Goal: Information Seeking & Learning: Compare options

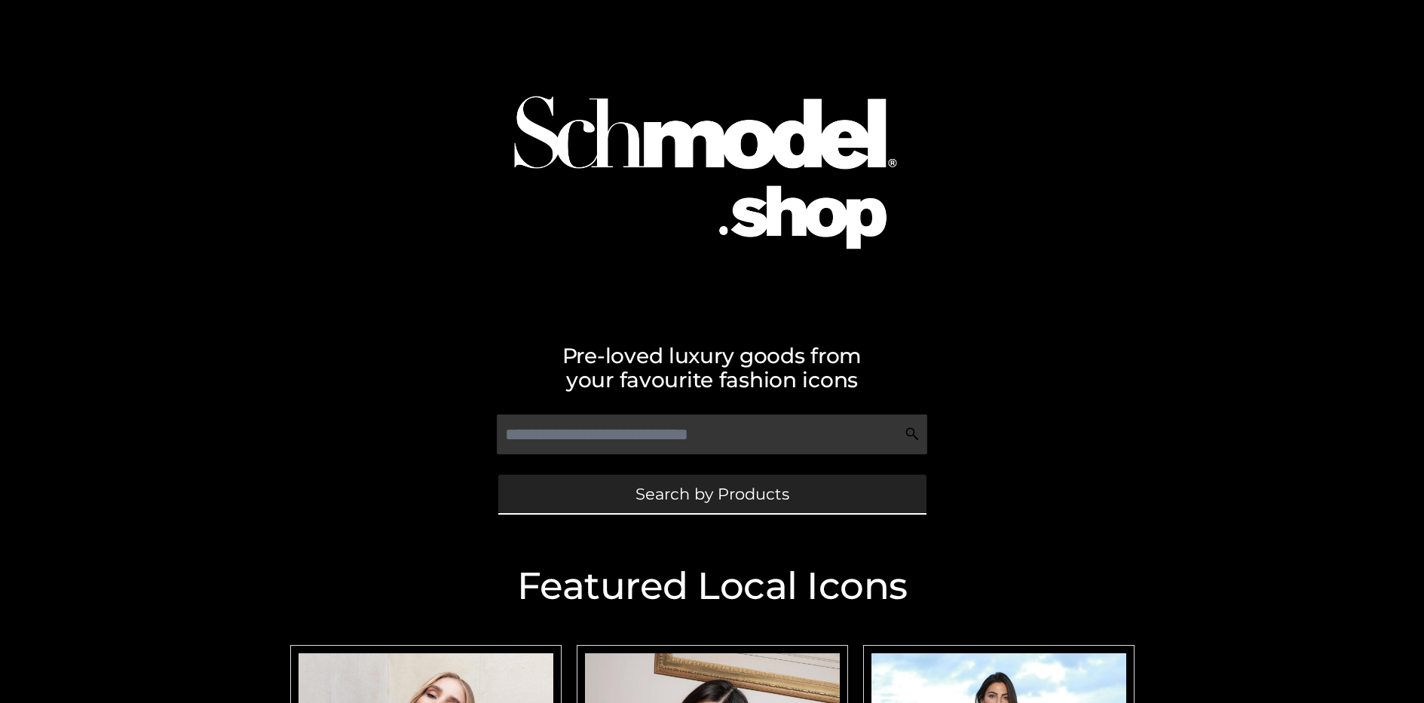
click at [711, 494] on span "Search by Products" at bounding box center [712, 494] width 154 height 16
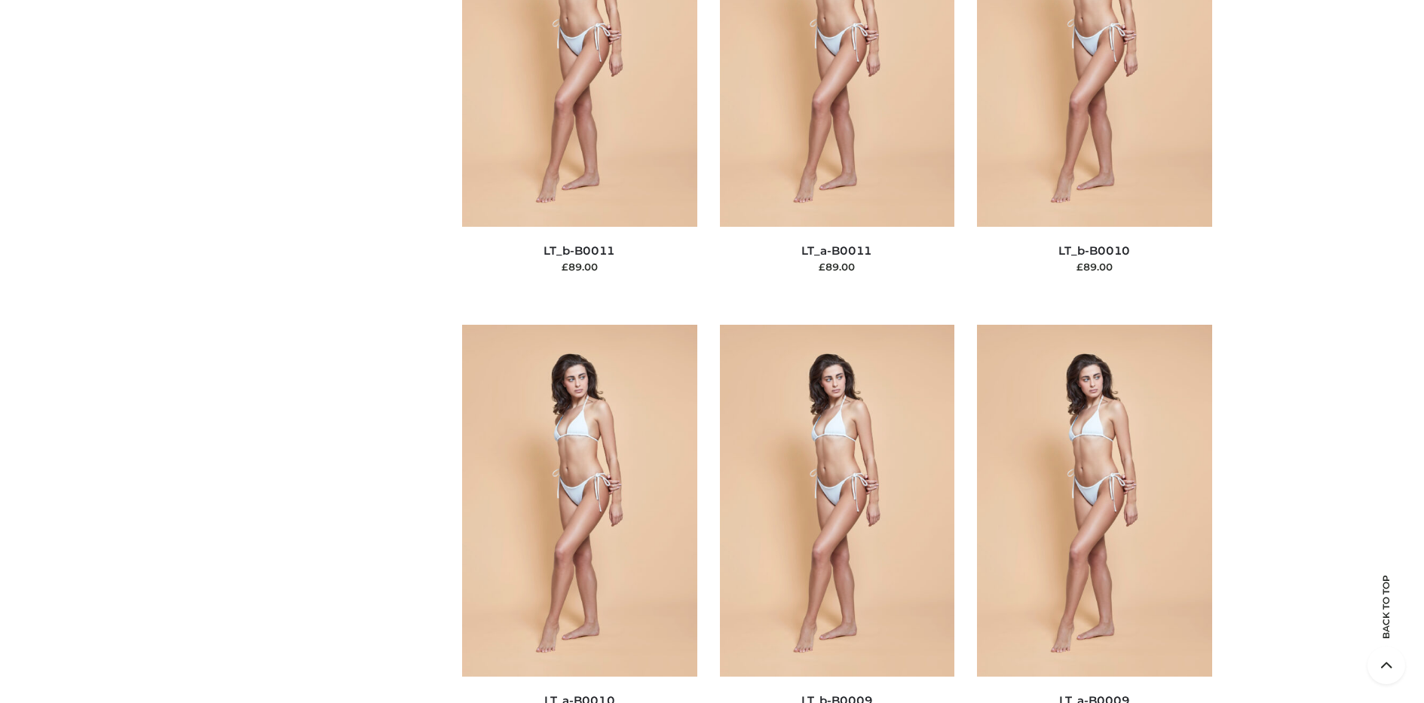
scroll to position [130, 0]
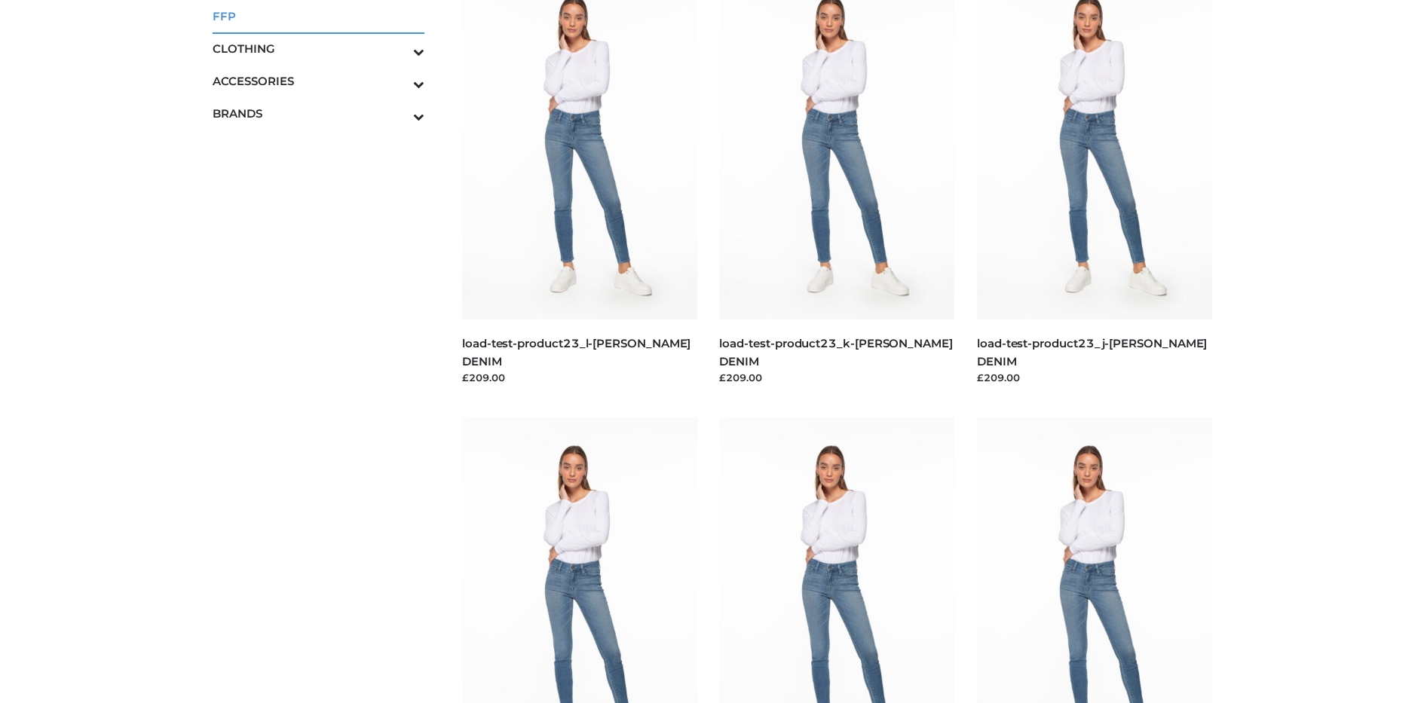
click at [318, 16] on span "FFP" at bounding box center [319, 16] width 213 height 17
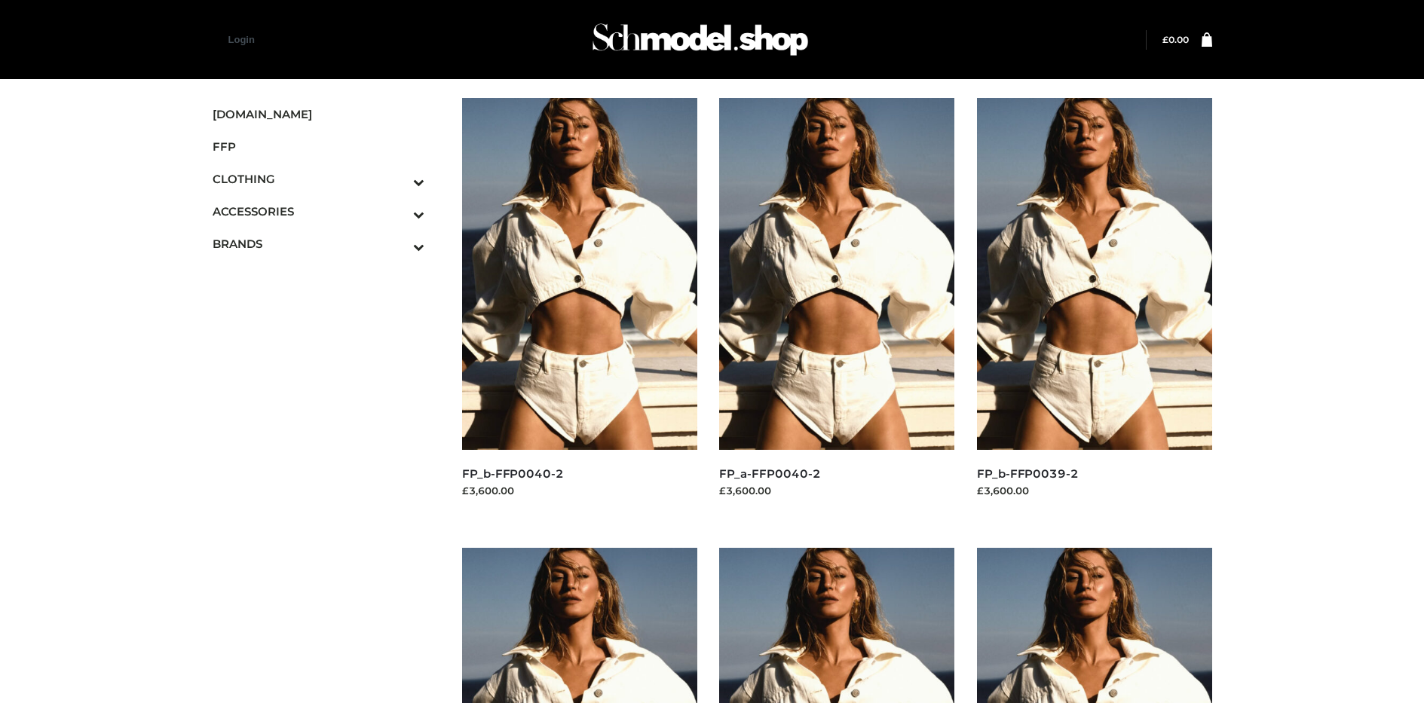
scroll to position [1165, 0]
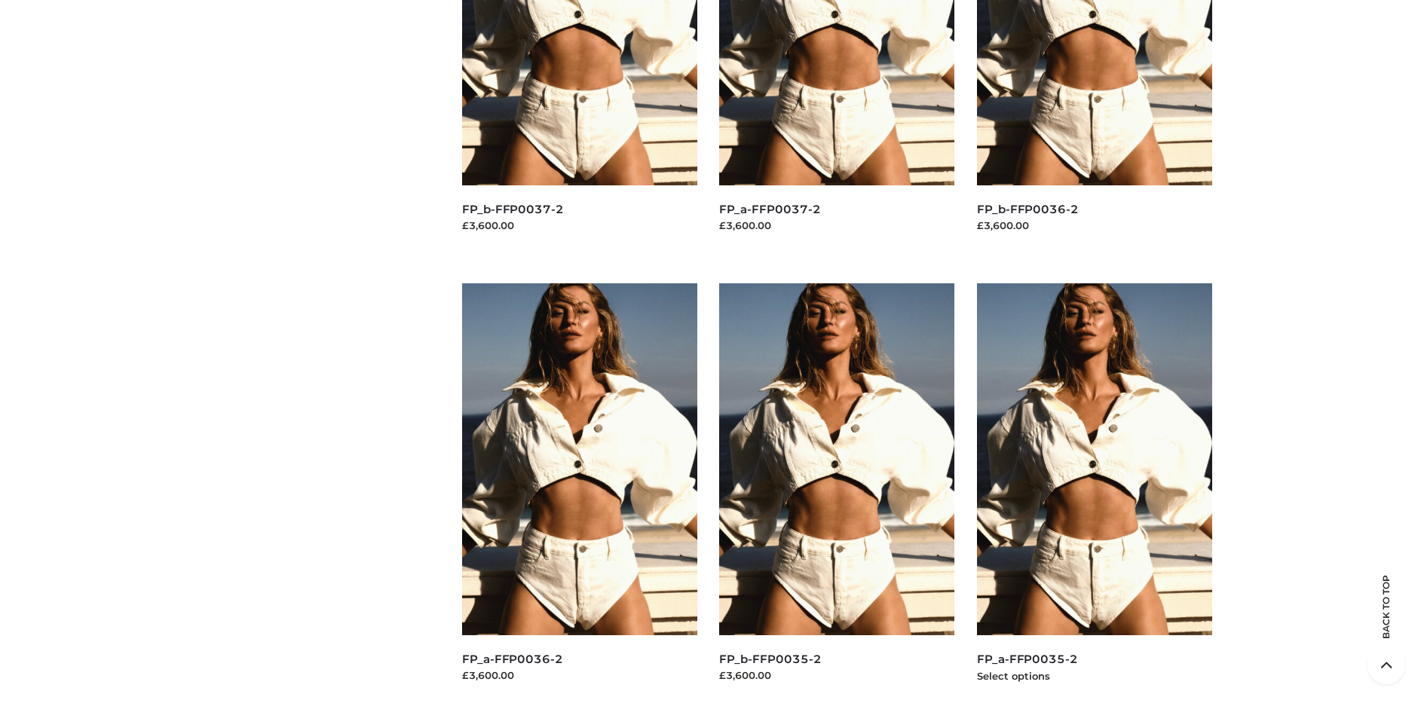
click at [1094, 493] on img at bounding box center [1094, 459] width 235 height 352
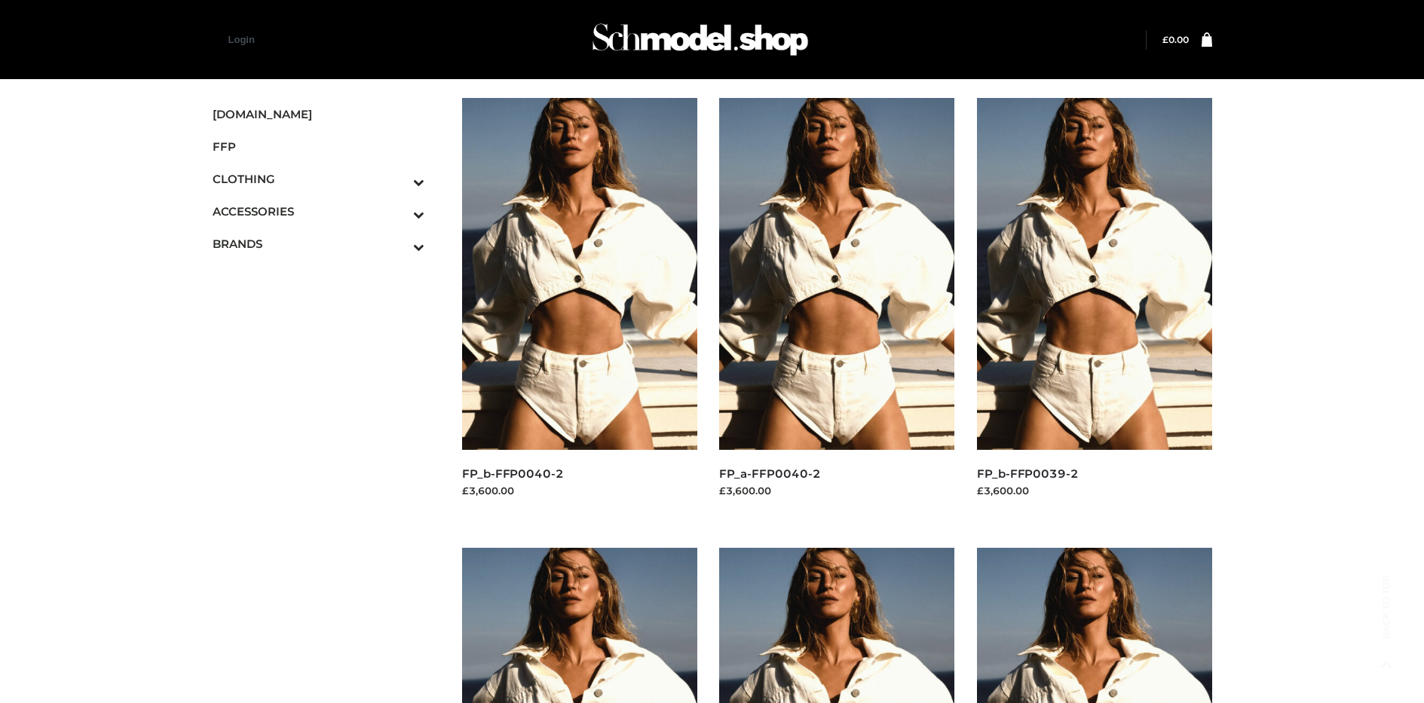
scroll to position [715, 0]
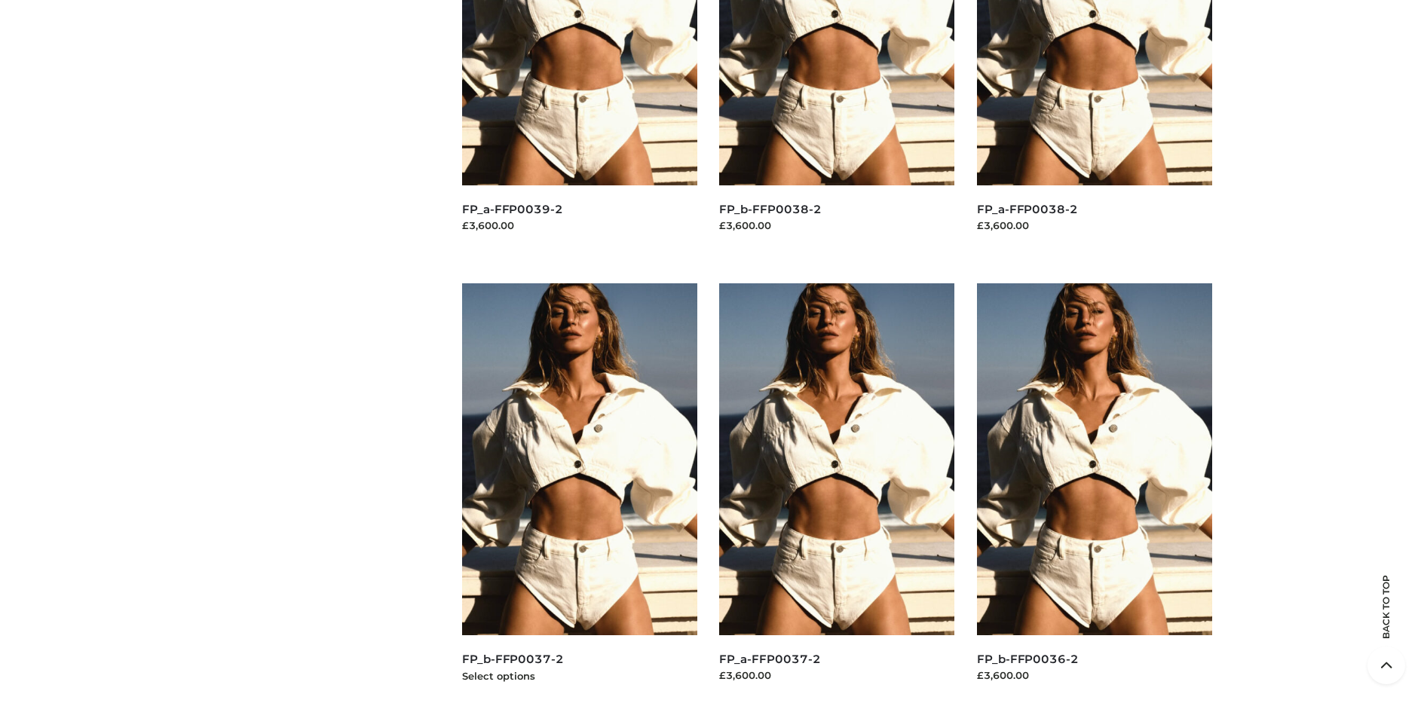
click at [579, 493] on img at bounding box center [579, 459] width 235 height 352
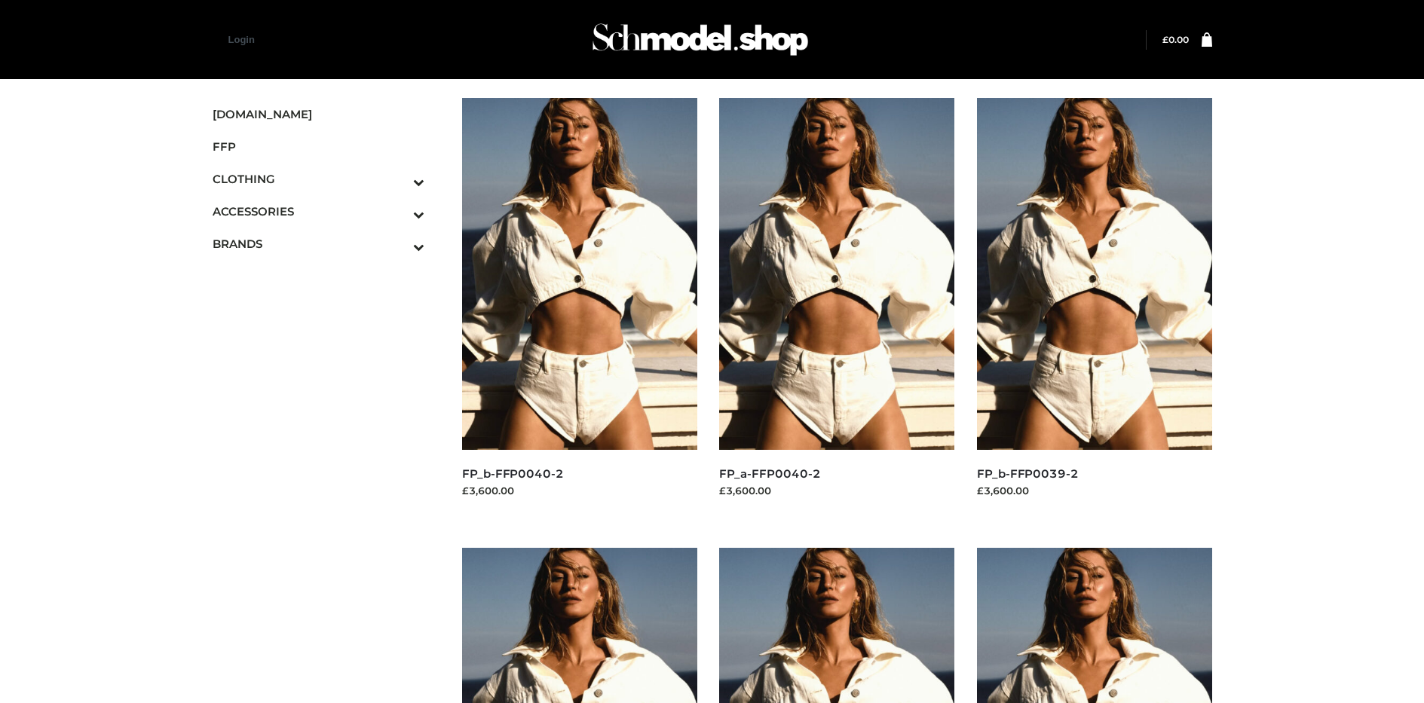
scroll to position [1165, 0]
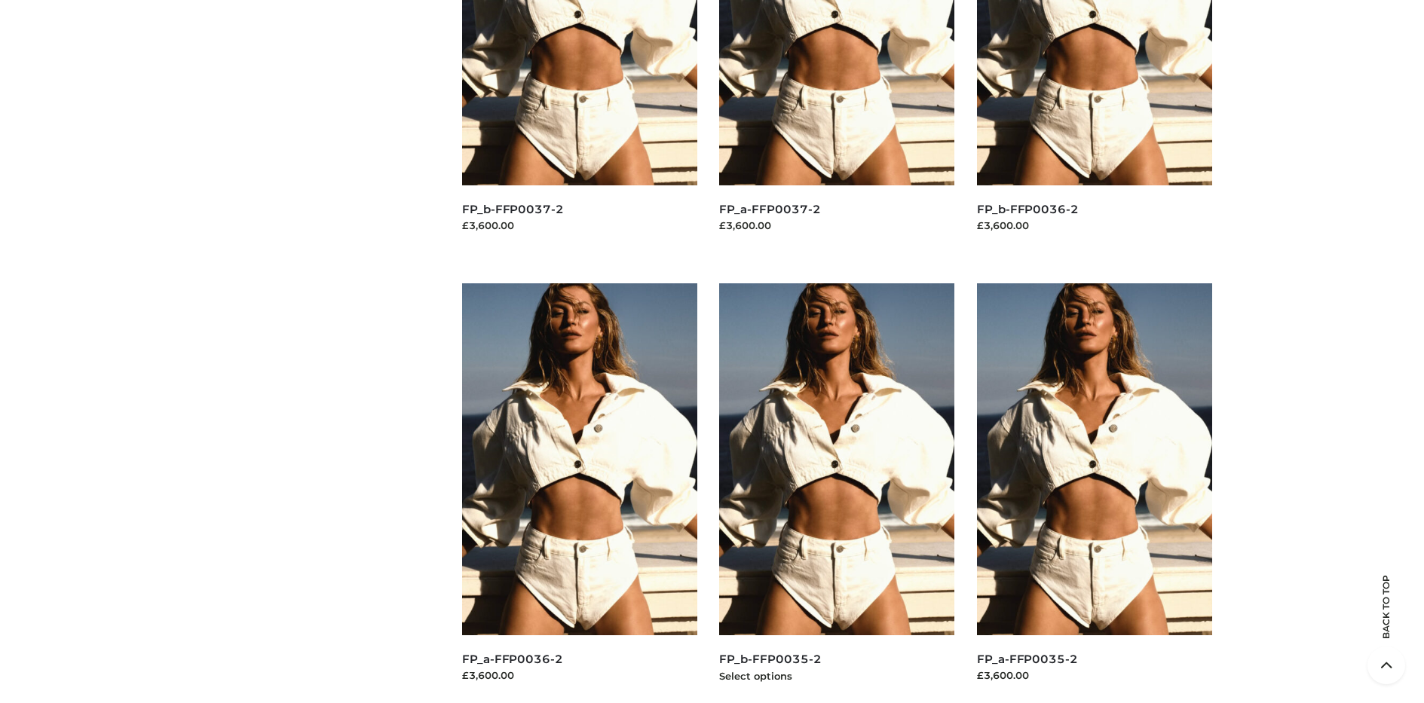
click at [837, 493] on img at bounding box center [836, 459] width 235 height 352
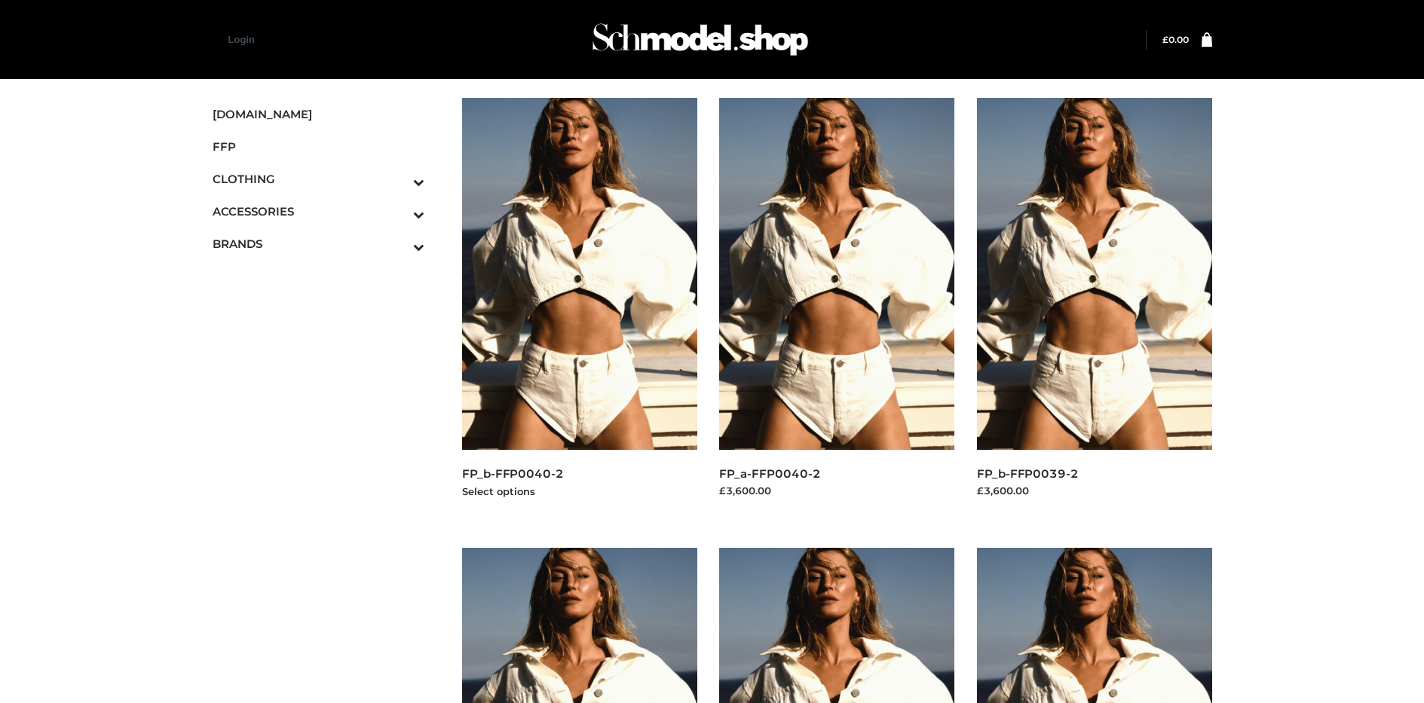
click at [579, 308] on img at bounding box center [579, 274] width 235 height 352
click at [398, 211] on icon "Toggle Submenu" at bounding box center [340, 214] width 169 height 17
click at [326, 276] on span "JEWELRY" at bounding box center [326, 276] width 197 height 17
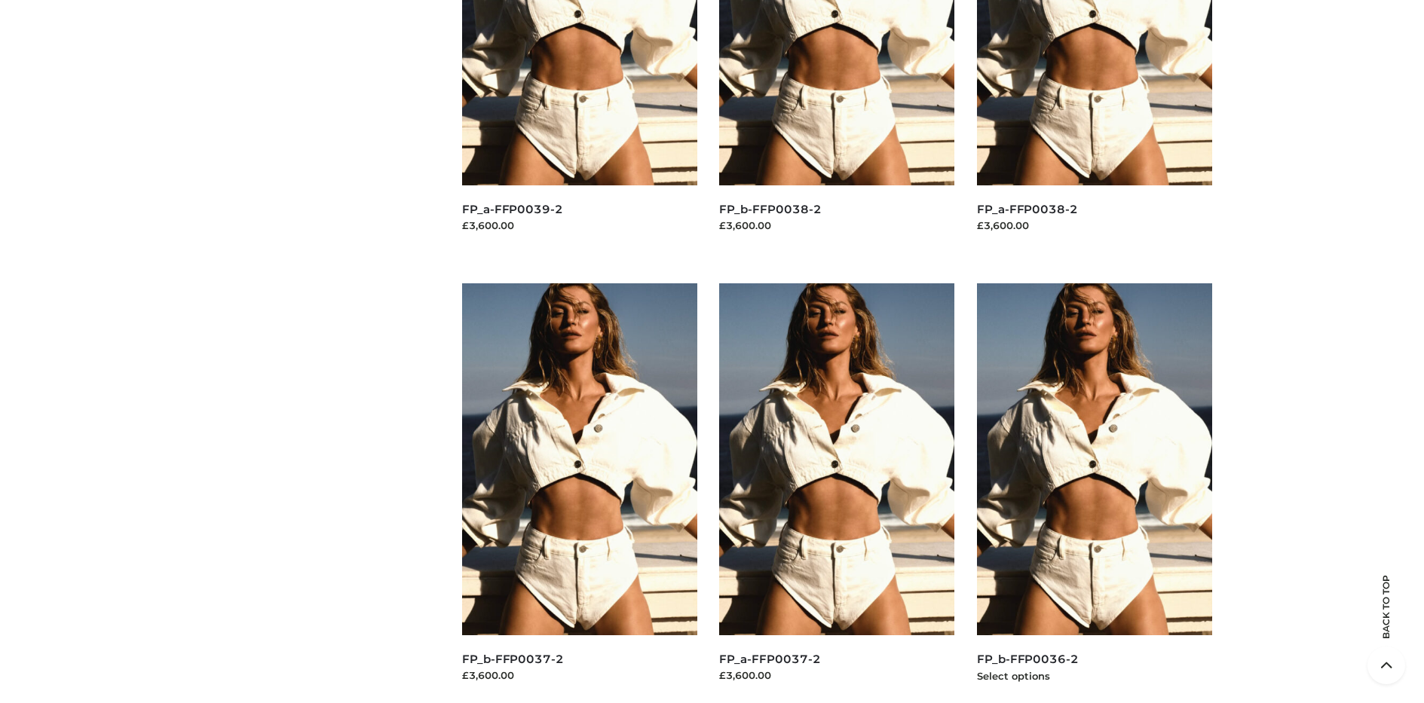
click at [1094, 493] on img at bounding box center [1094, 459] width 235 height 352
click at [837, 493] on img at bounding box center [836, 459] width 235 height 352
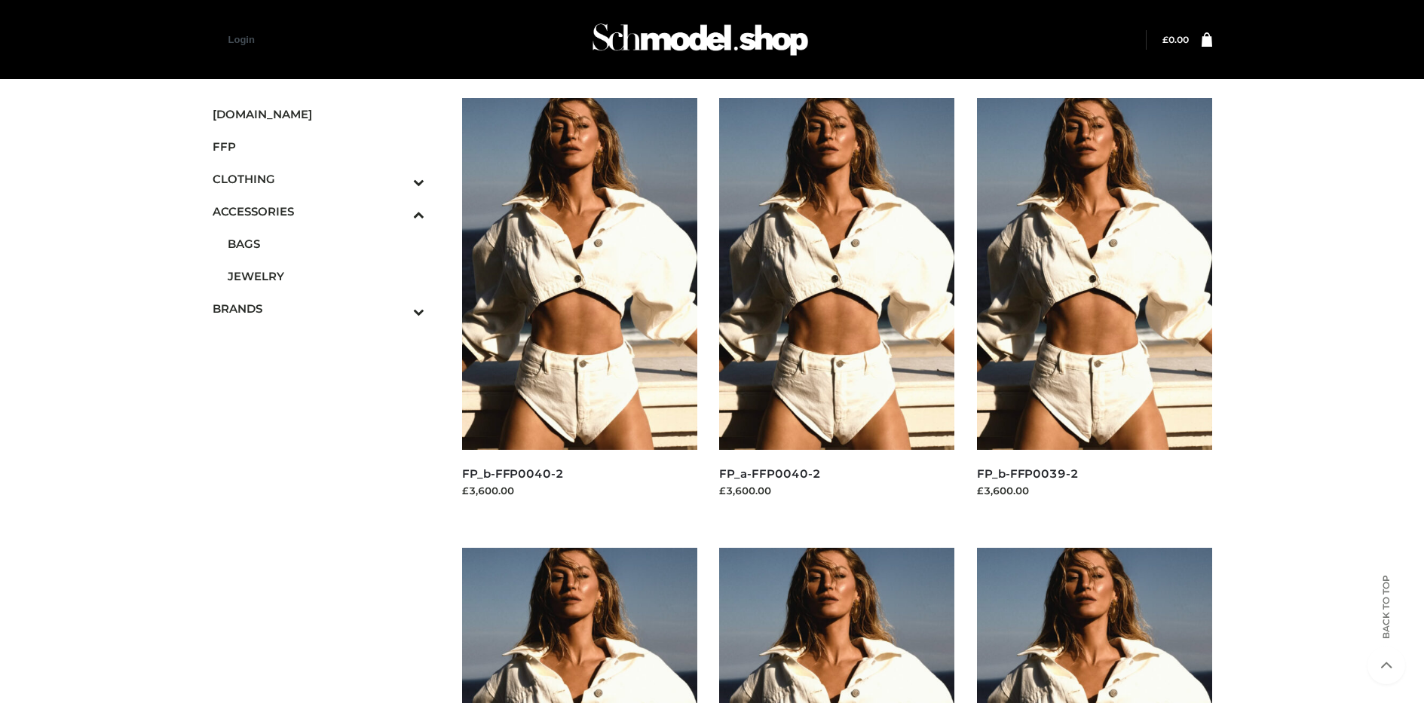
scroll to position [2981, 0]
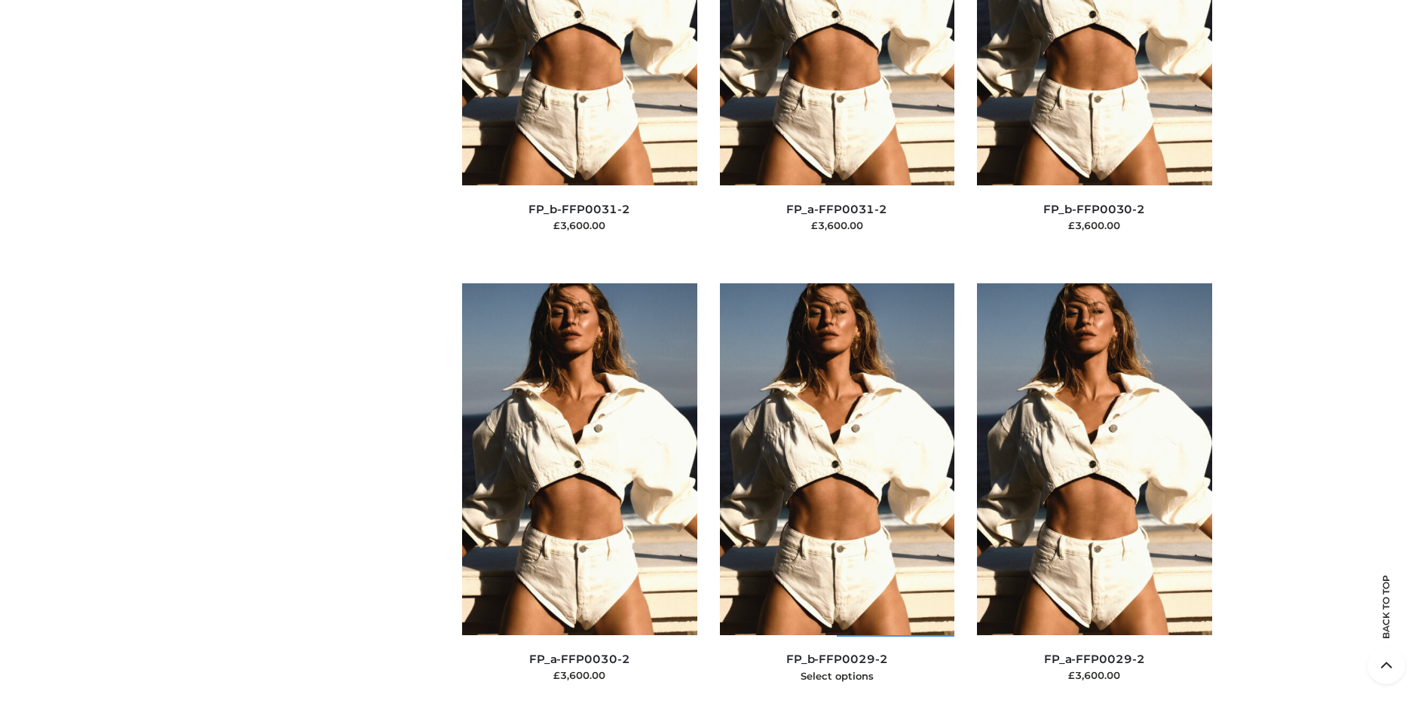
click at [837, 493] on img at bounding box center [837, 459] width 235 height 352
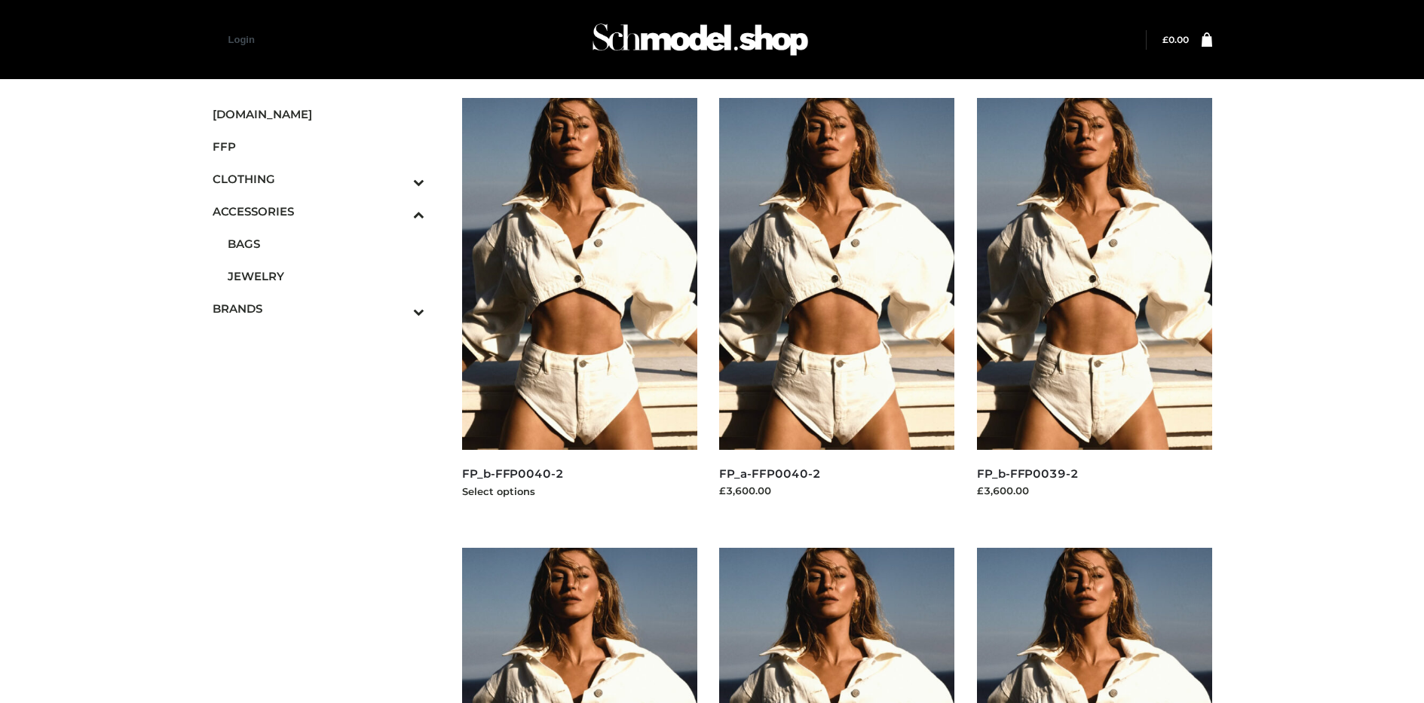
click at [579, 308] on img at bounding box center [579, 274] width 235 height 352
click at [398, 179] on icon "Toggle Submenu" at bounding box center [340, 181] width 169 height 17
click at [326, 308] on span "TWO PIECE" at bounding box center [326, 308] width 197 height 17
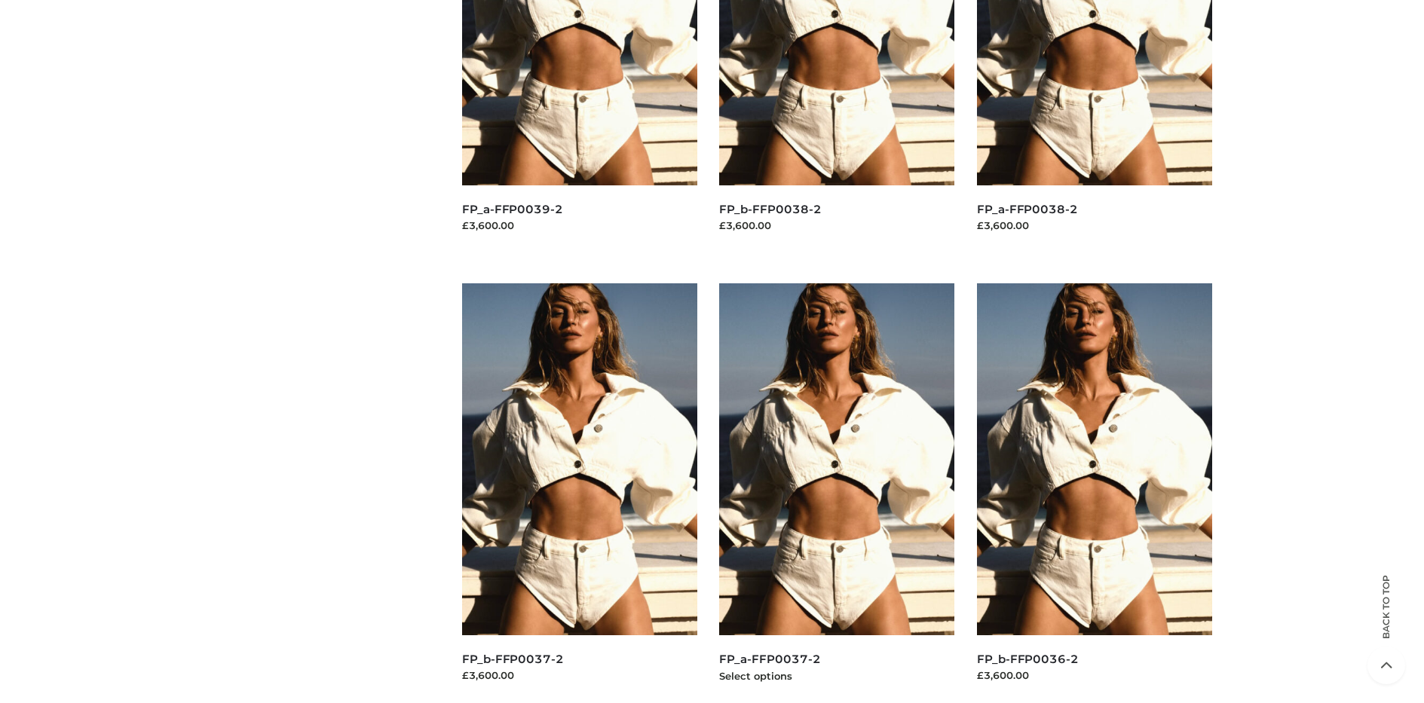
click at [837, 493] on img at bounding box center [836, 459] width 235 height 352
click at [1094, 493] on img at bounding box center [1094, 459] width 235 height 352
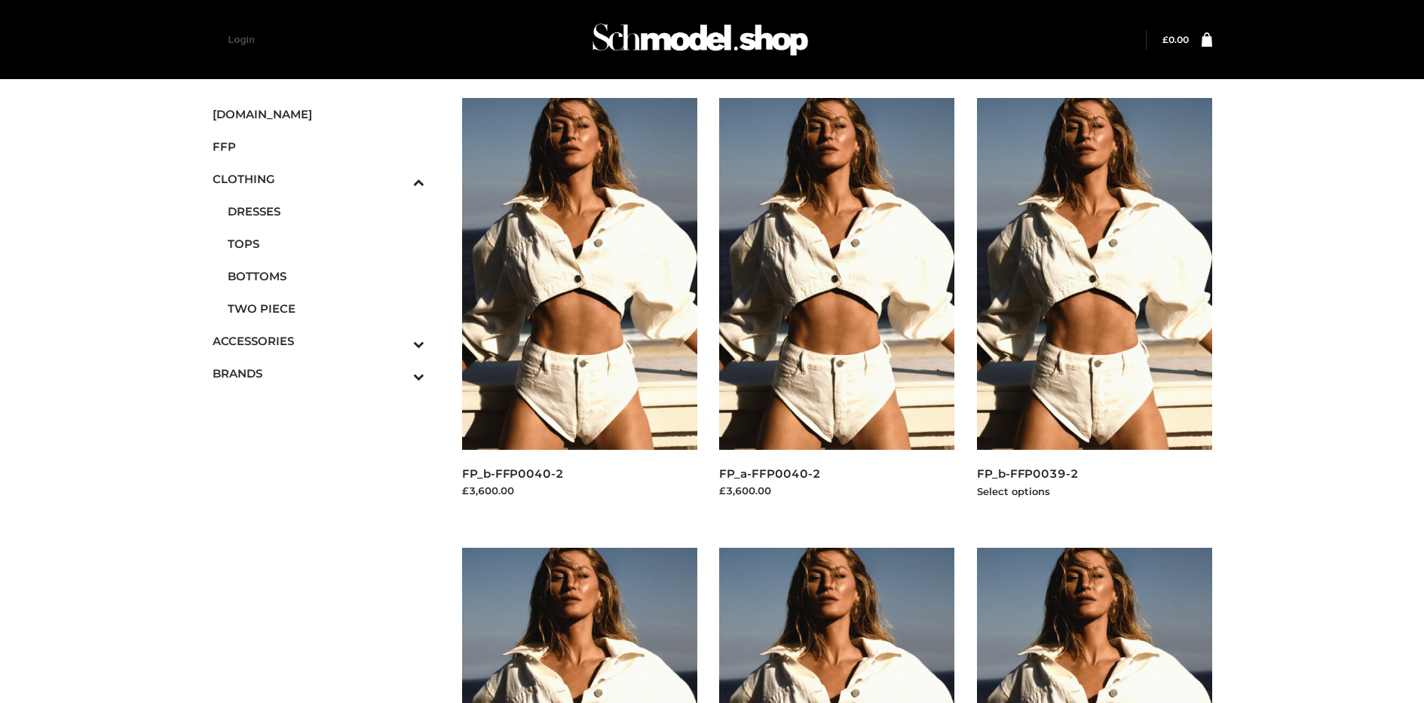
click at [1094, 308] on img at bounding box center [1094, 274] width 235 height 352
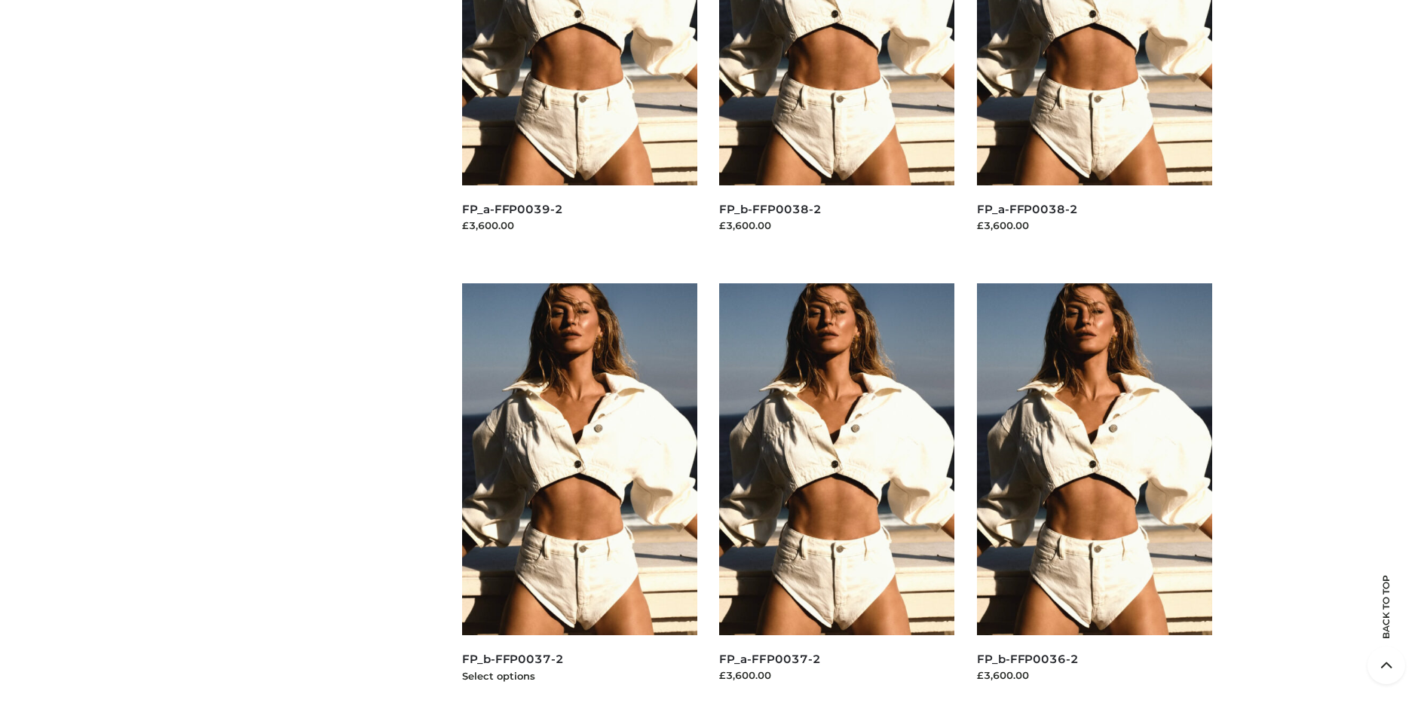
click at [579, 493] on img at bounding box center [579, 459] width 235 height 352
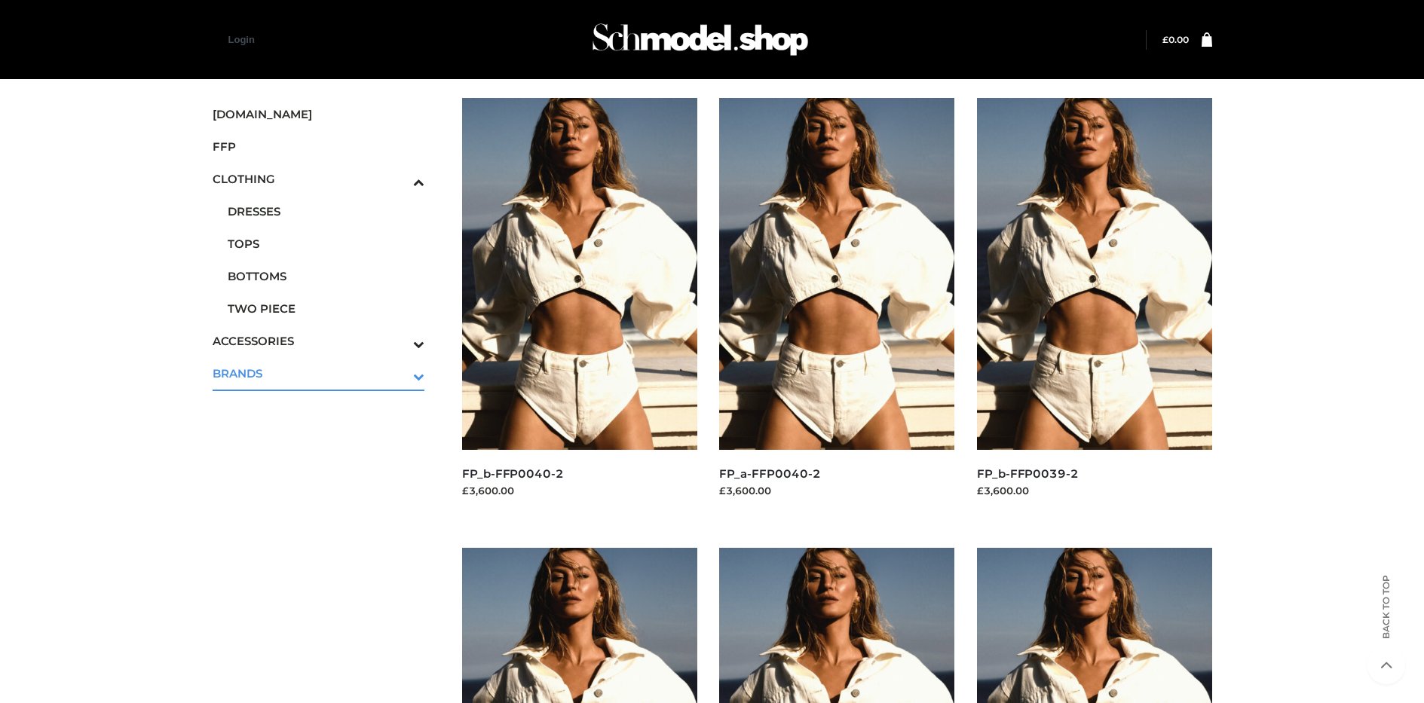
click at [398, 373] on icon "Toggle Submenu" at bounding box center [340, 376] width 169 height 17
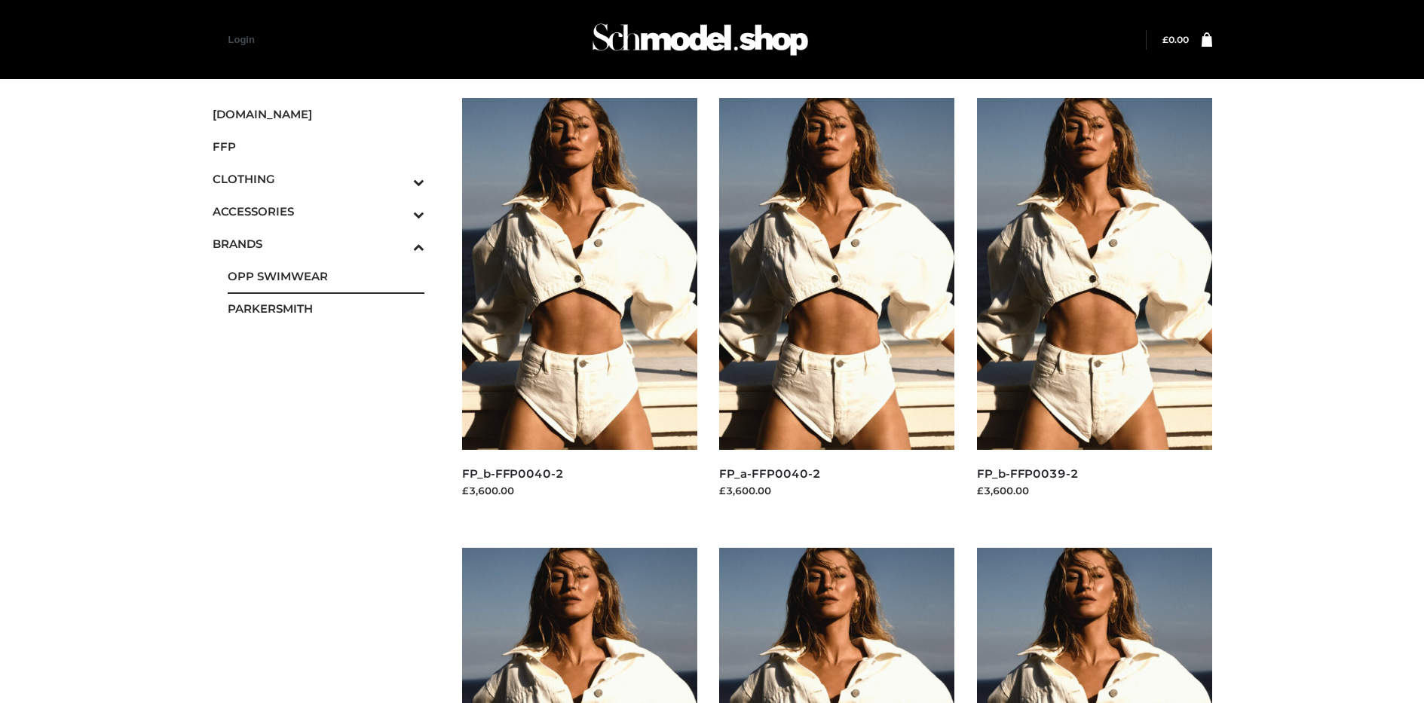
click at [326, 276] on span "OPP SWIMWEAR" at bounding box center [326, 276] width 197 height 17
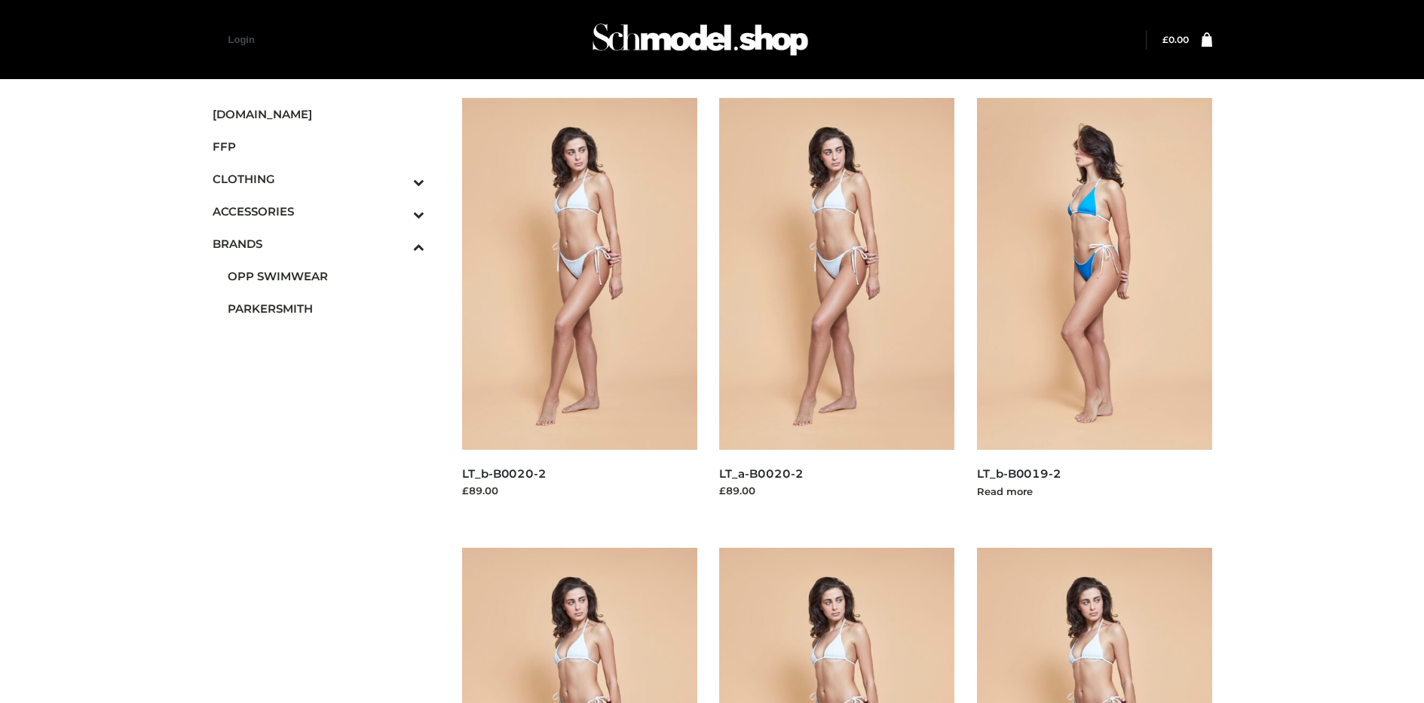
click at [1094, 308] on img at bounding box center [1094, 274] width 235 height 352
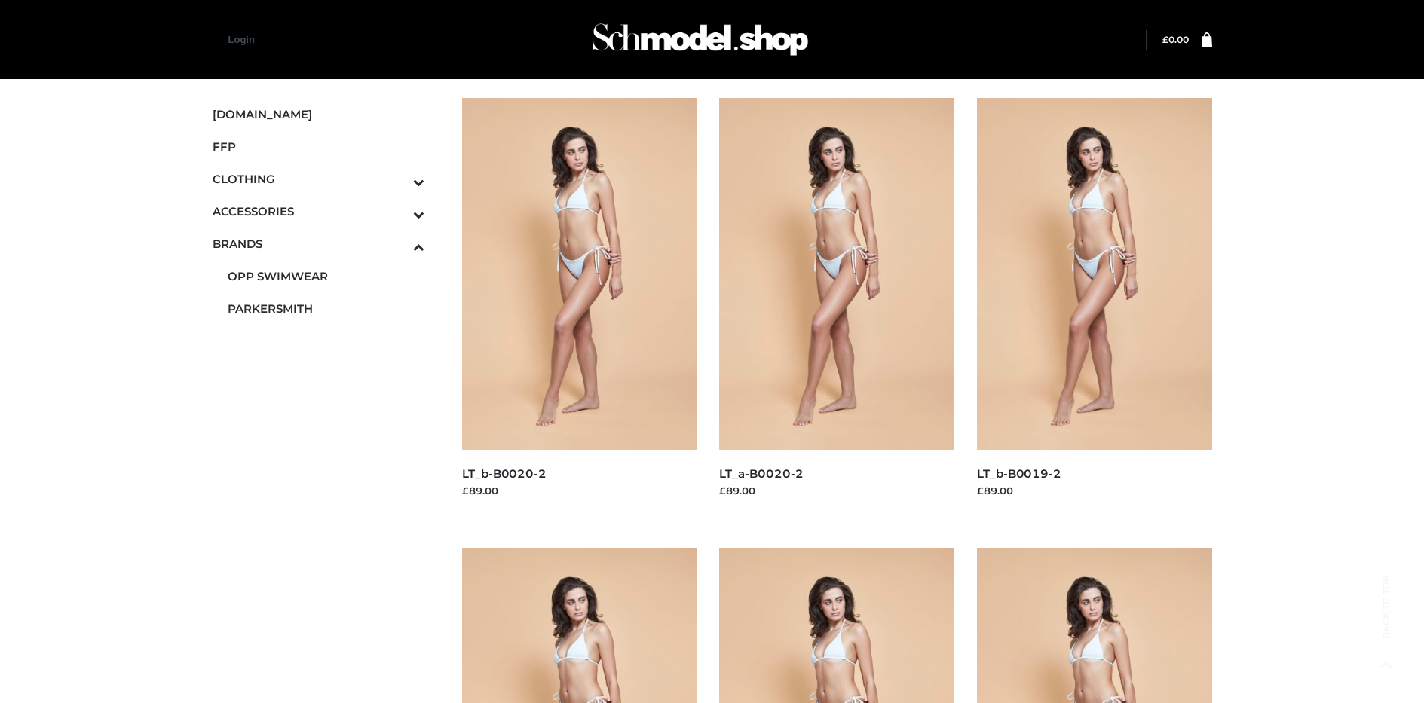
scroll to position [1165, 0]
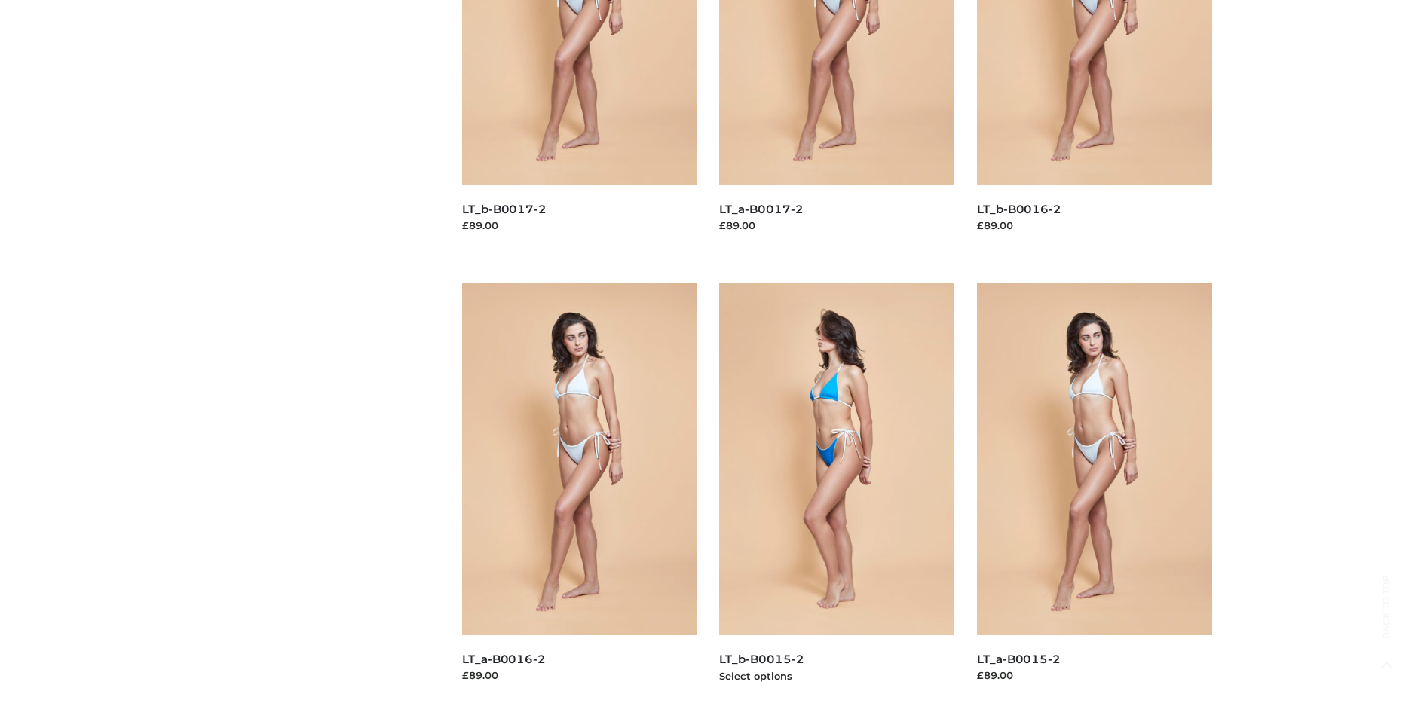
click at [837, 493] on img at bounding box center [836, 459] width 235 height 352
